Goal: Book appointment/travel/reservation

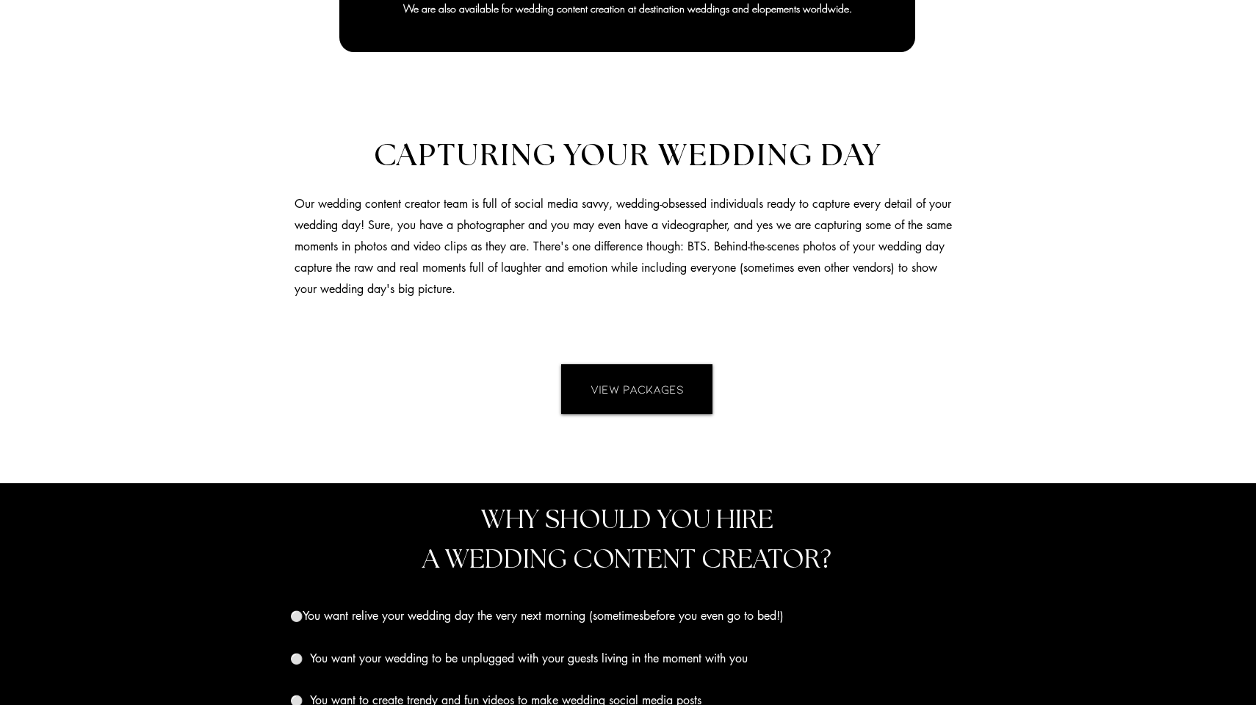
scroll to position [1087, 0]
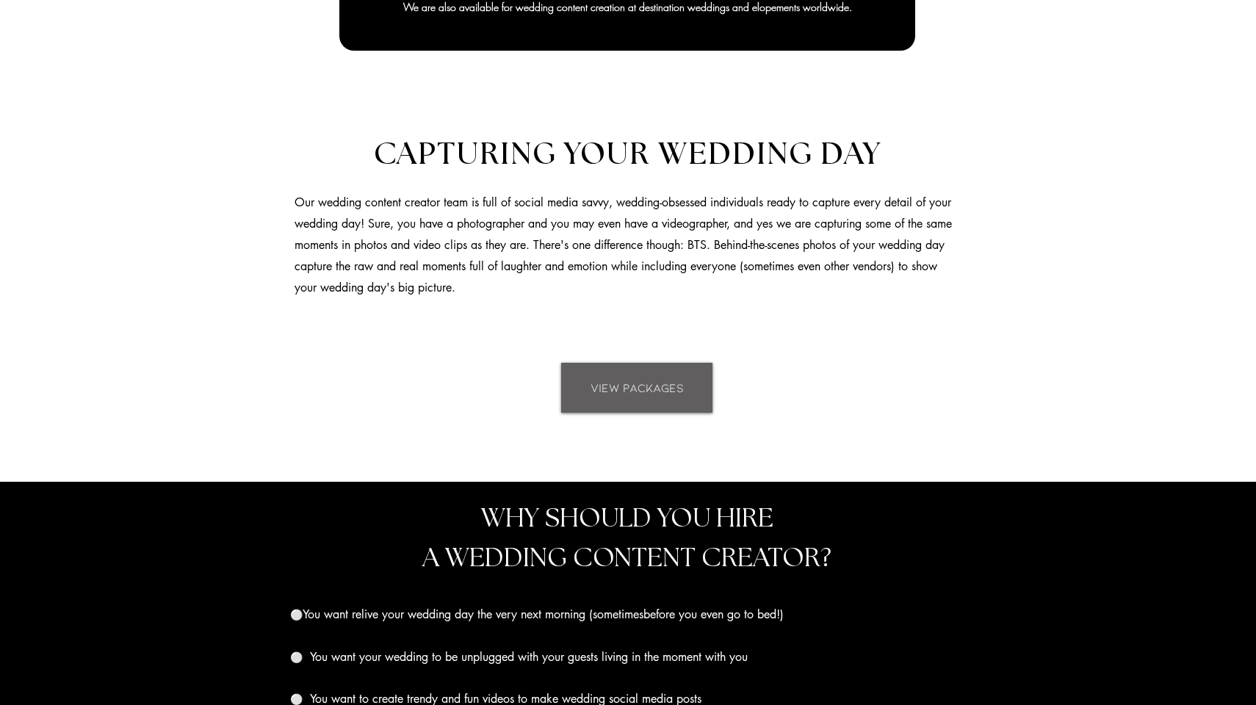
click at [606, 380] on span "VIEW PACKAGES" at bounding box center [636, 388] width 93 height 16
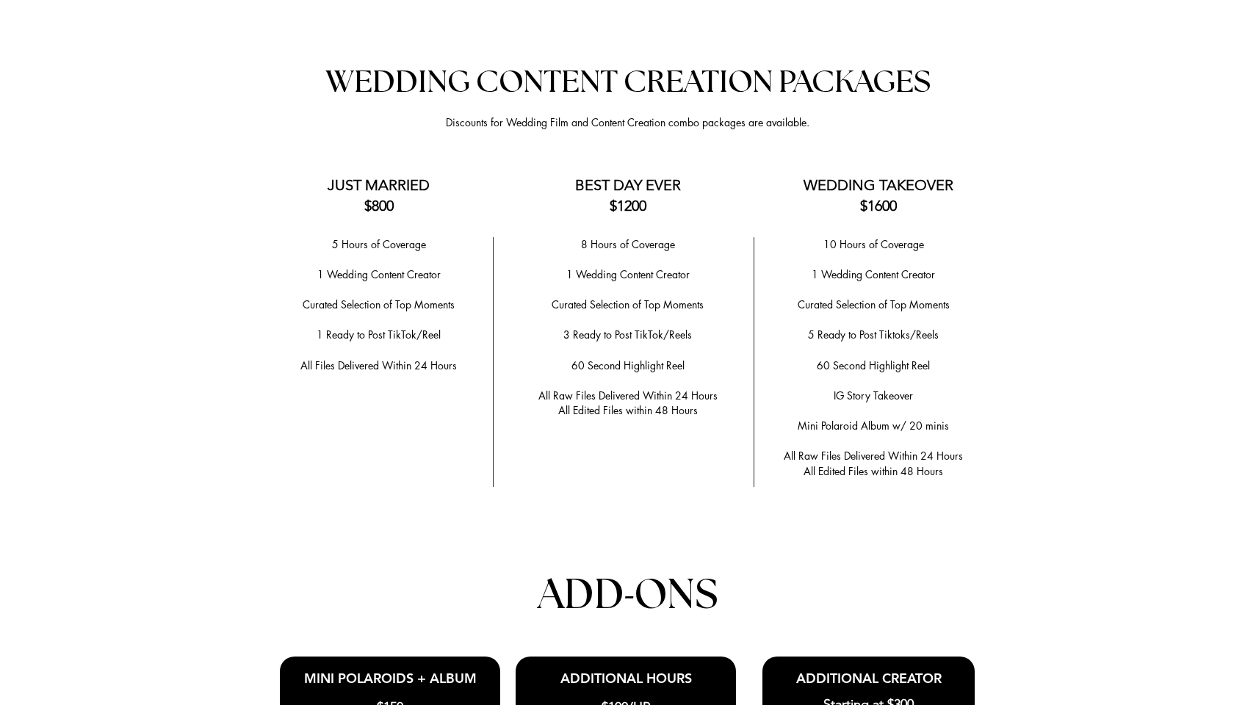
scroll to position [2890, 0]
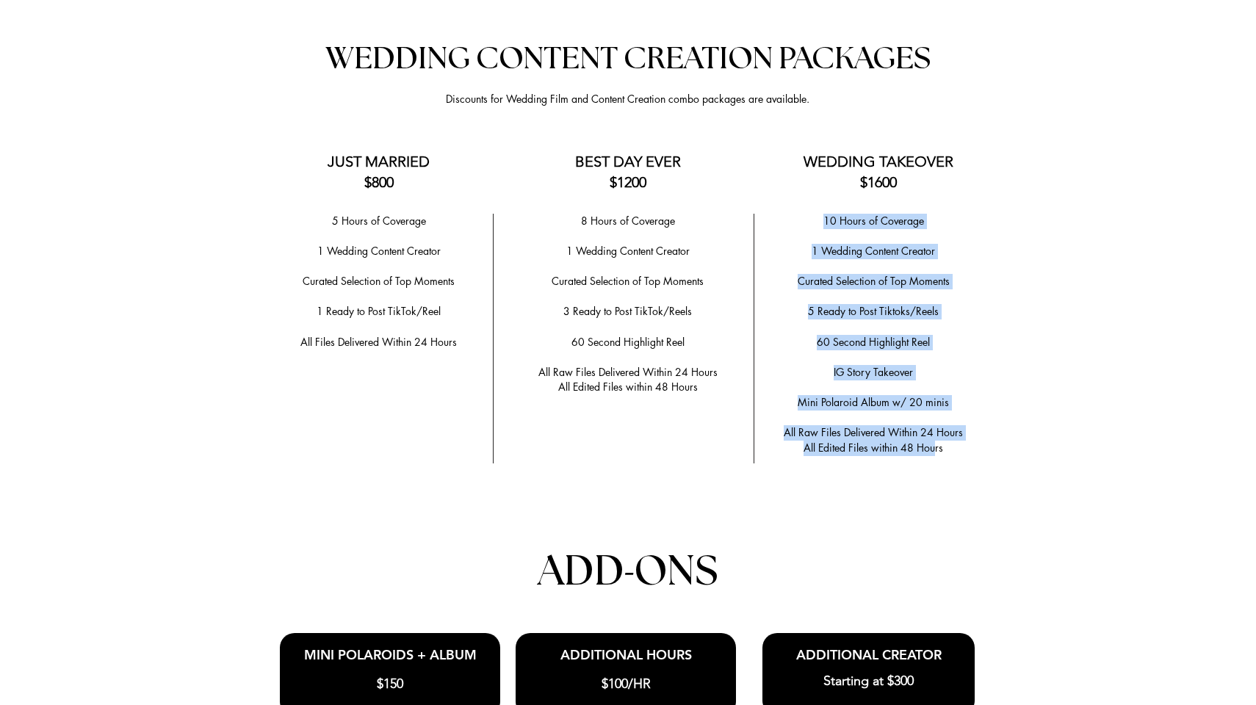
drag, startPoint x: 821, startPoint y: 209, endPoint x: 934, endPoint y: 422, distance: 241.1
click at [933, 422] on div "10 Hours of Coverage ​ 1 Wedding Content Creator ​ Curated Selection of Top Mom…" at bounding box center [873, 335] width 220 height 242
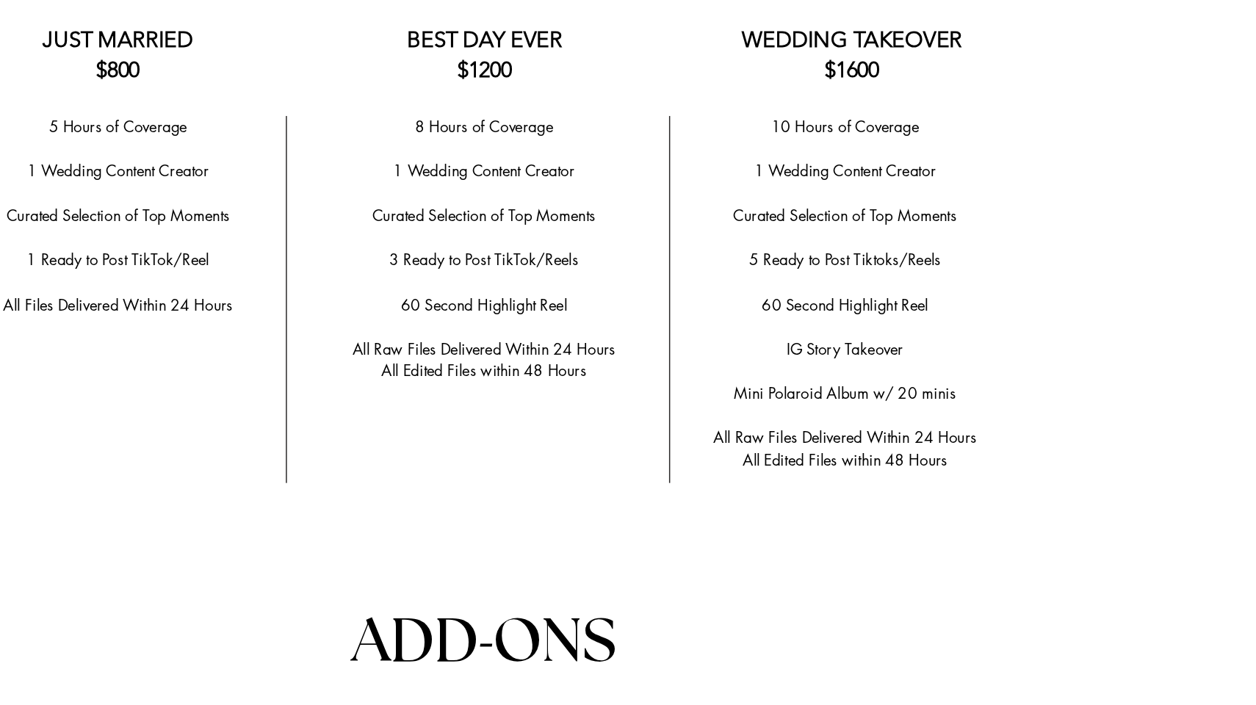
click at [378, 242] on div at bounding box center [628, 515] width 1256 height 1045
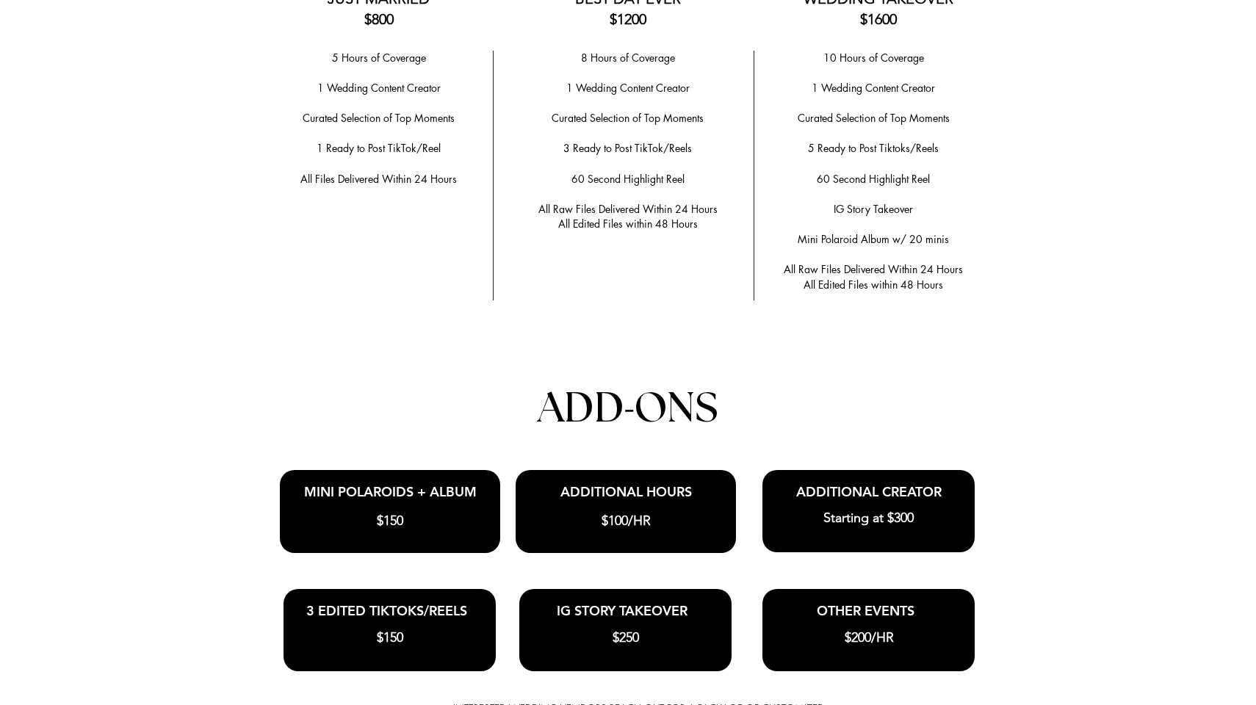
scroll to position [3054, 0]
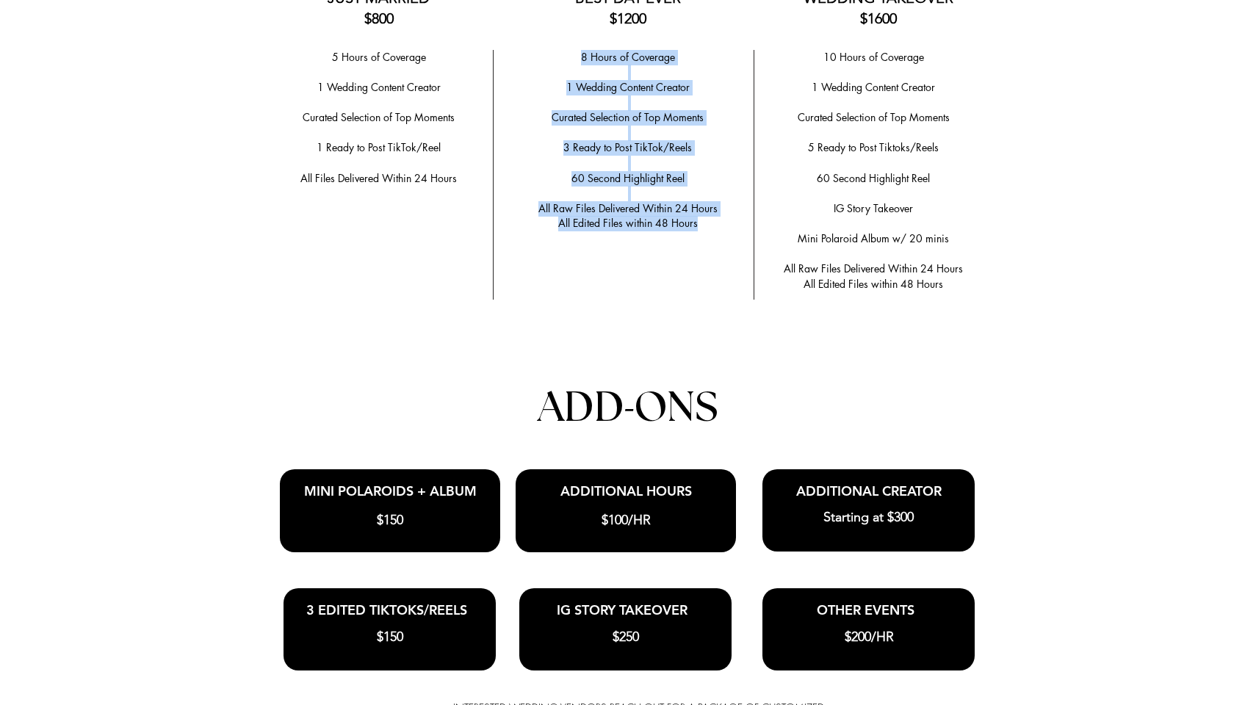
drag, startPoint x: 703, startPoint y: 199, endPoint x: 582, endPoint y: 51, distance: 191.1
click at [582, 51] on div "8 Hours of Coverage ​ 1 Wedding Content Creator ​ ​Curated Selection of Top Mom…" at bounding box center [628, 140] width 230 height 181
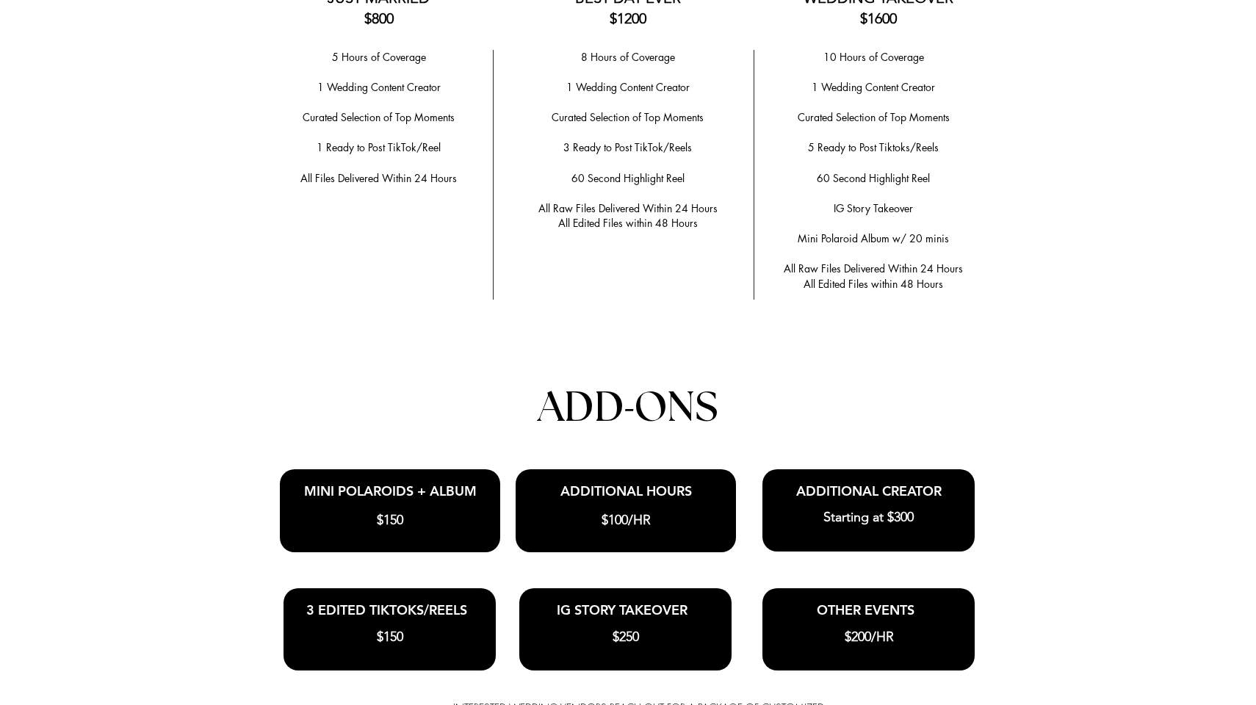
click at [848, 156] on p "​" at bounding box center [873, 163] width 220 height 15
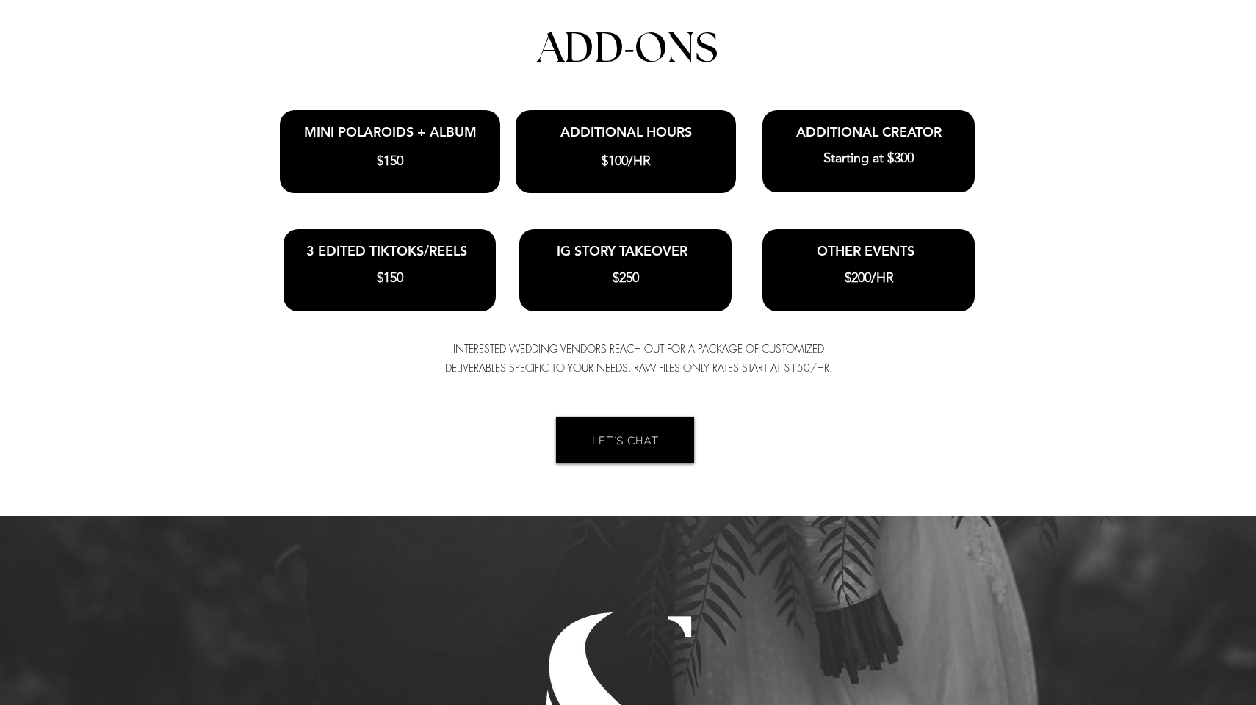
scroll to position [3477, 0]
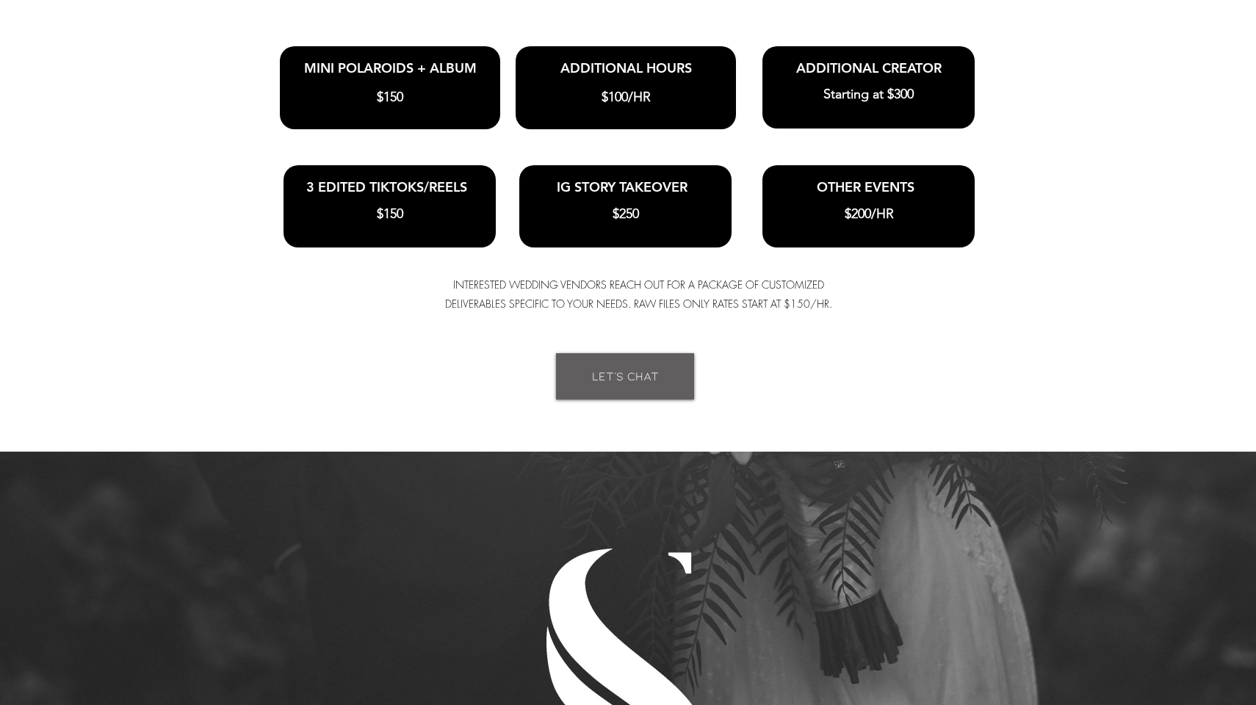
click at [602, 368] on span "LET'S CHAT" at bounding box center [625, 376] width 67 height 16
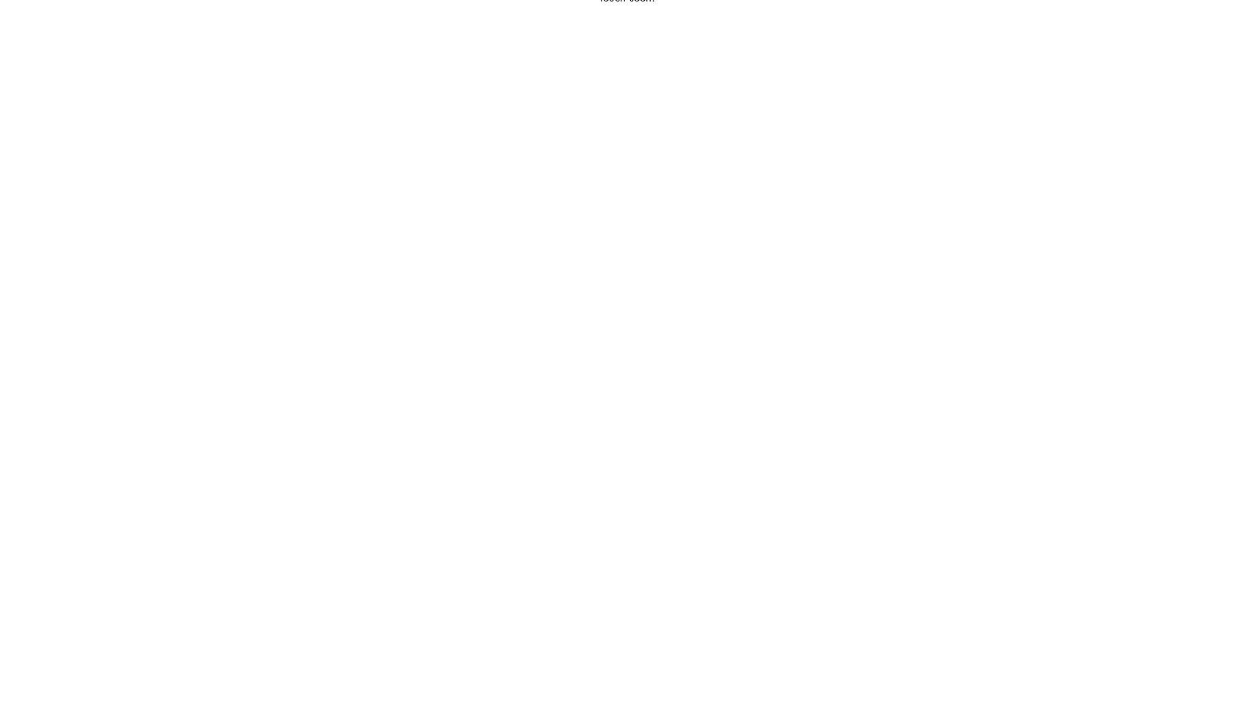
scroll to position [4664, 0]
